Goal: Task Accomplishment & Management: Complete application form

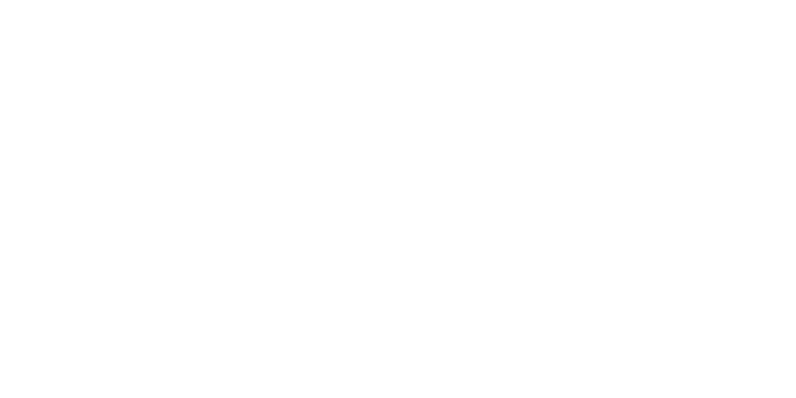
scroll to position [611, 0]
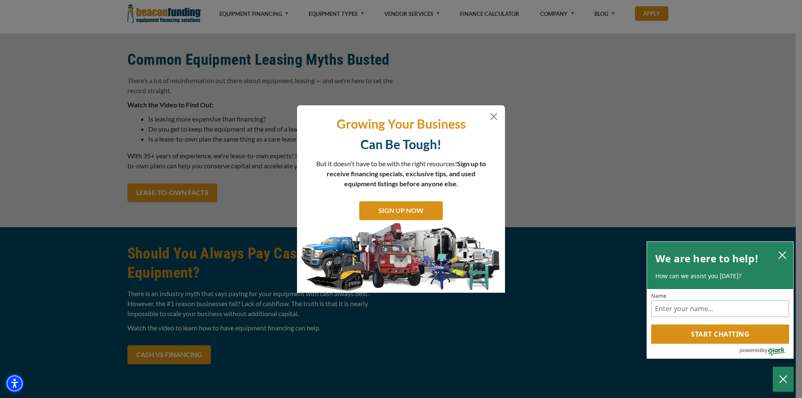
click at [497, 122] on p "Growing Your Business" at bounding box center [400, 124] width 195 height 16
click at [493, 115] on button "Close" at bounding box center [494, 117] width 10 height 10
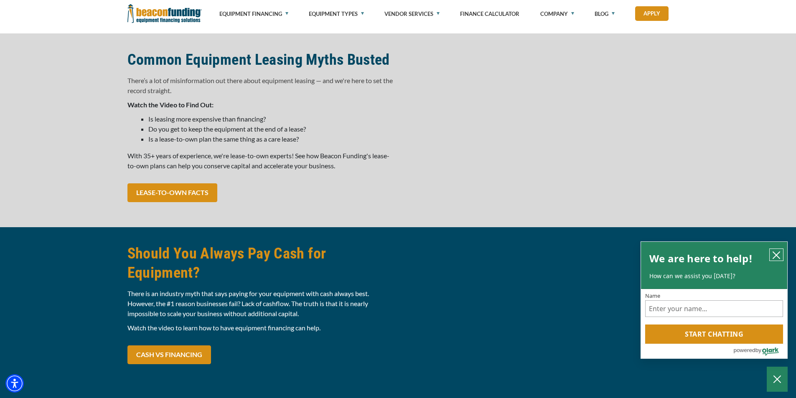
click at [777, 256] on icon "close chatbox" at bounding box center [776, 255] width 8 height 8
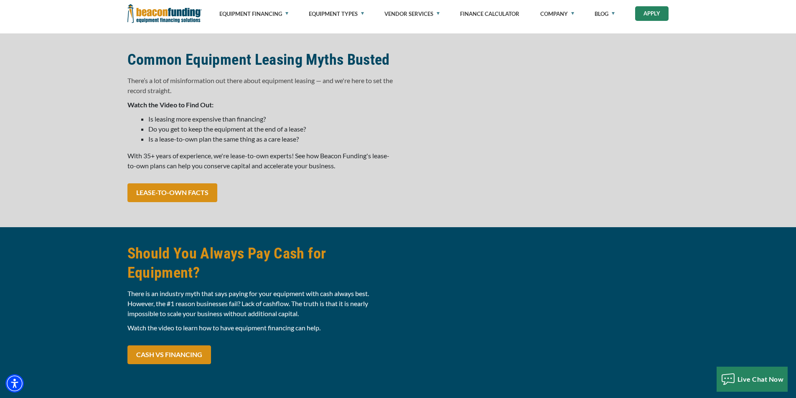
click at [655, 9] on link "Apply" at bounding box center [651, 13] width 33 height 15
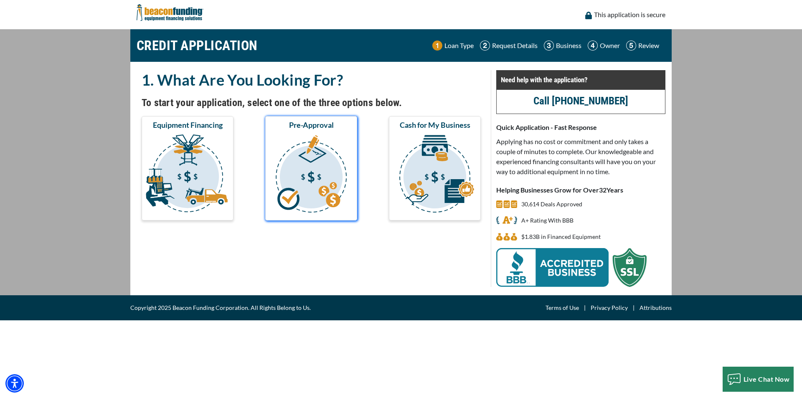
click at [335, 175] on img "submit" at bounding box center [311, 175] width 89 height 84
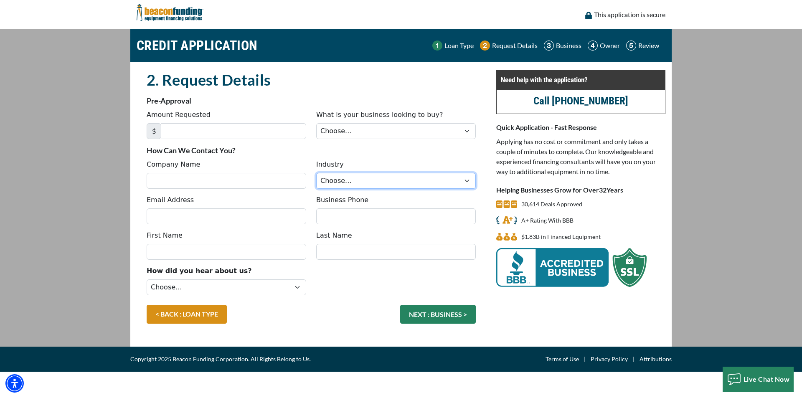
click at [468, 181] on select "Choose... Towing Landscape/Hardscape Decorated Apparel Septic Light Constructio…" at bounding box center [396, 181] width 160 height 16
select select "1"
click at [316, 173] on select "Choose... Towing Landscape/Hardscape Decorated Apparel Septic Light Constructio…" at bounding box center [396, 181] width 160 height 16
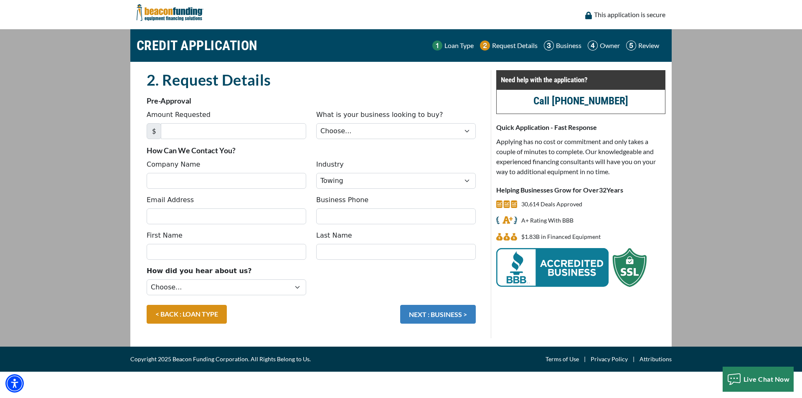
click at [431, 312] on button "NEXT : BUSINESS >" at bounding box center [438, 314] width 76 height 19
